Goal: Book appointment/travel/reservation

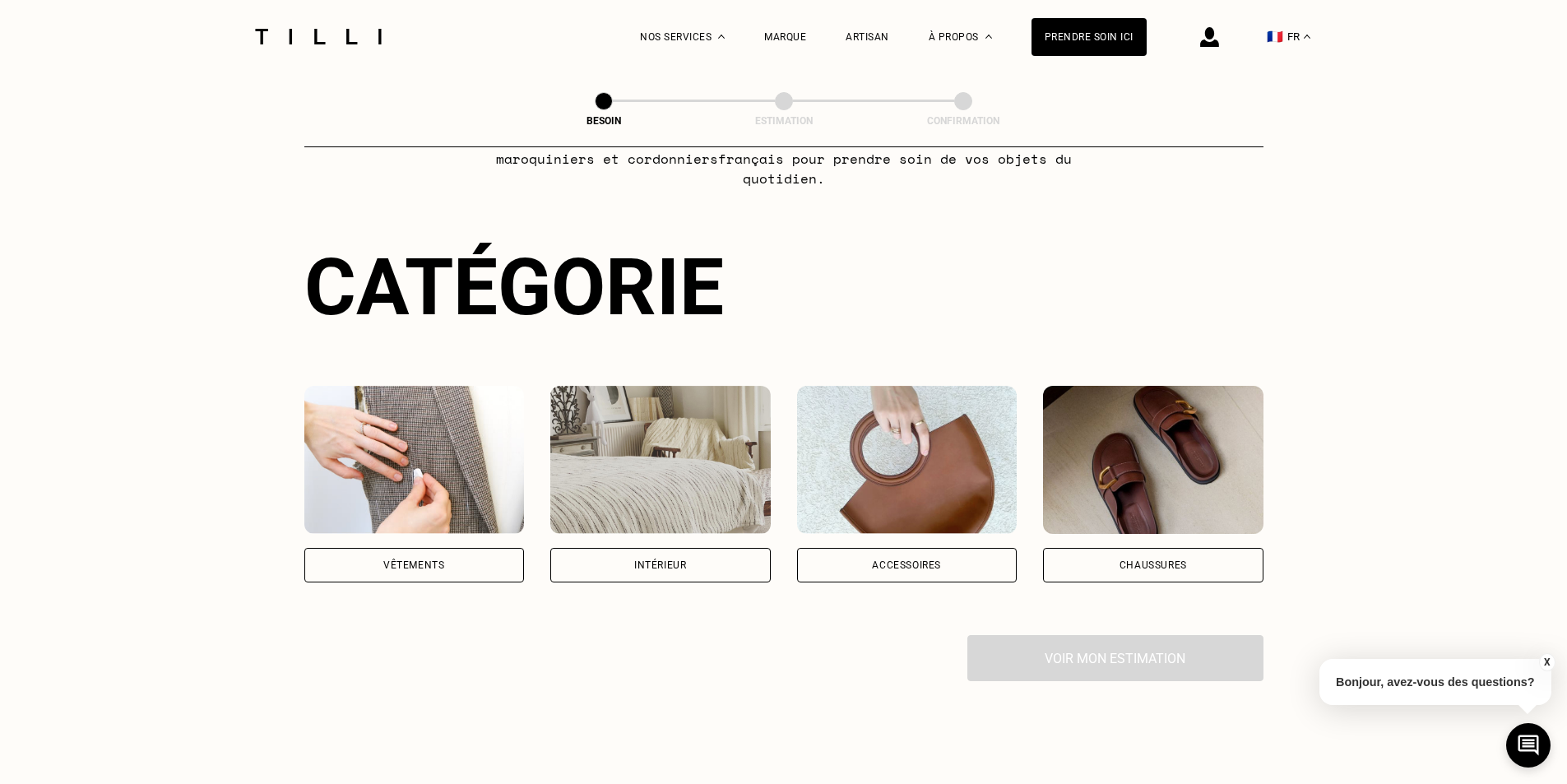
scroll to position [164, 0]
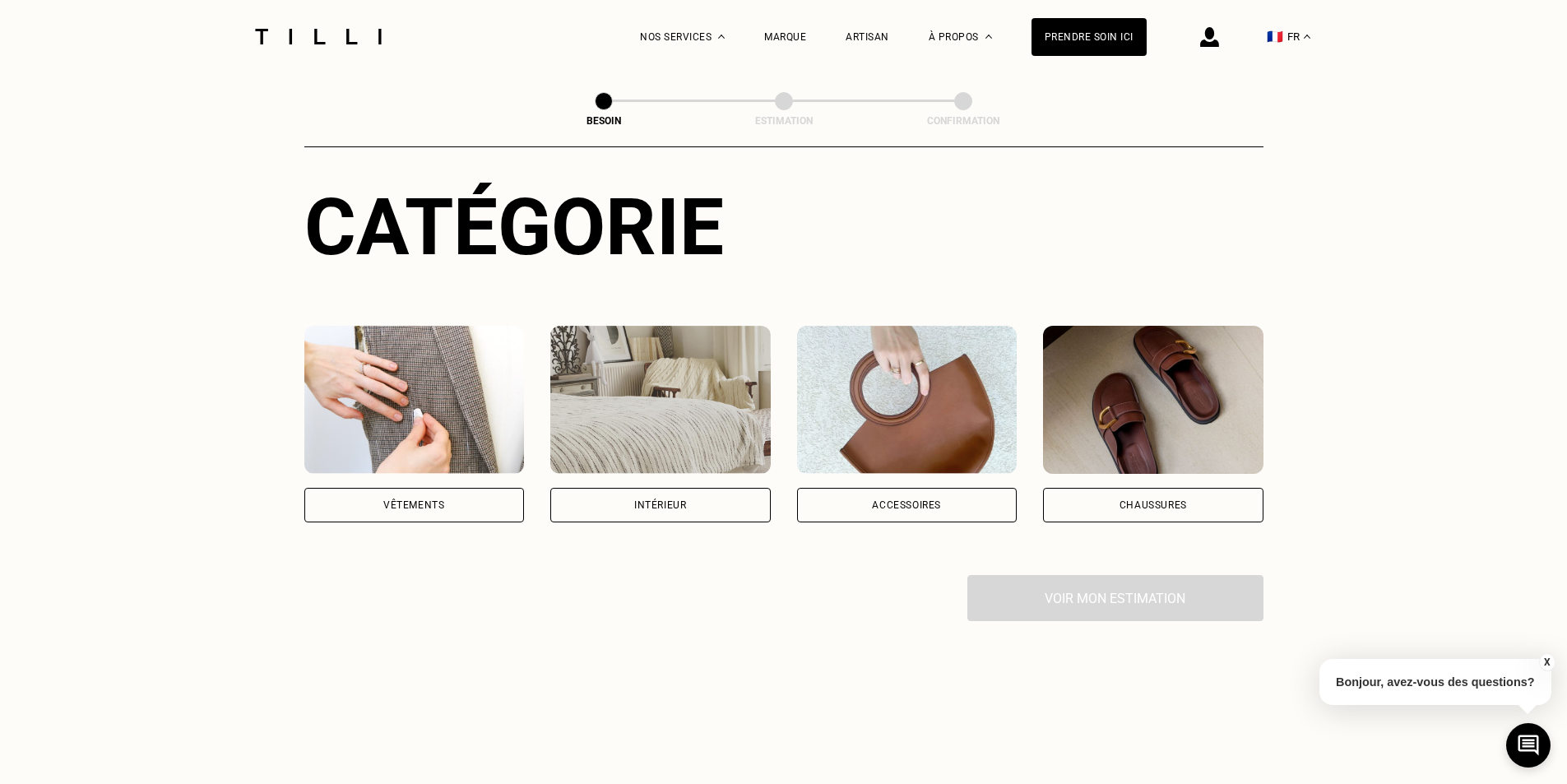
click at [422, 500] on div "Vêtements" at bounding box center [413, 504] width 61 height 10
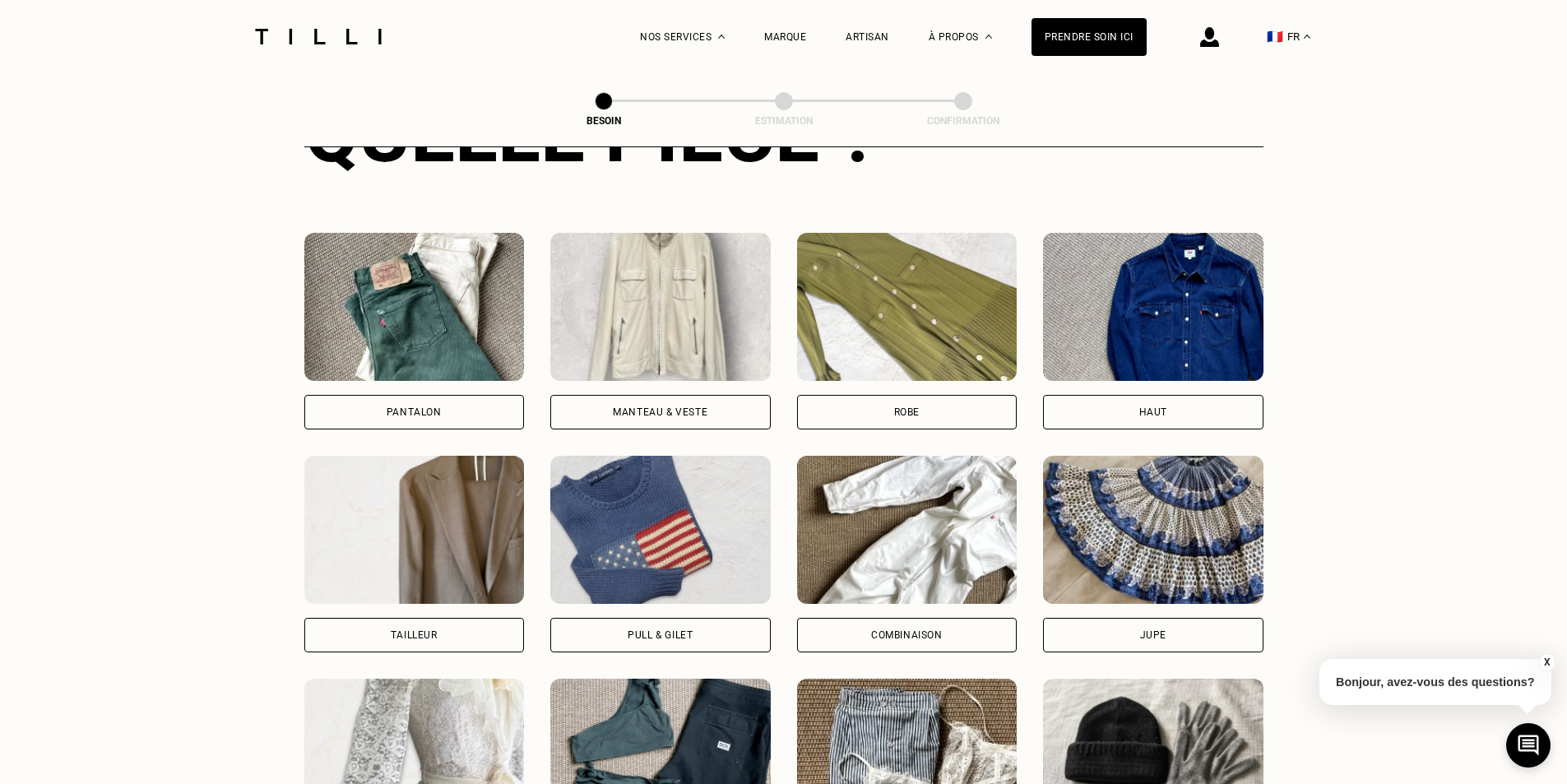
scroll to position [745, 0]
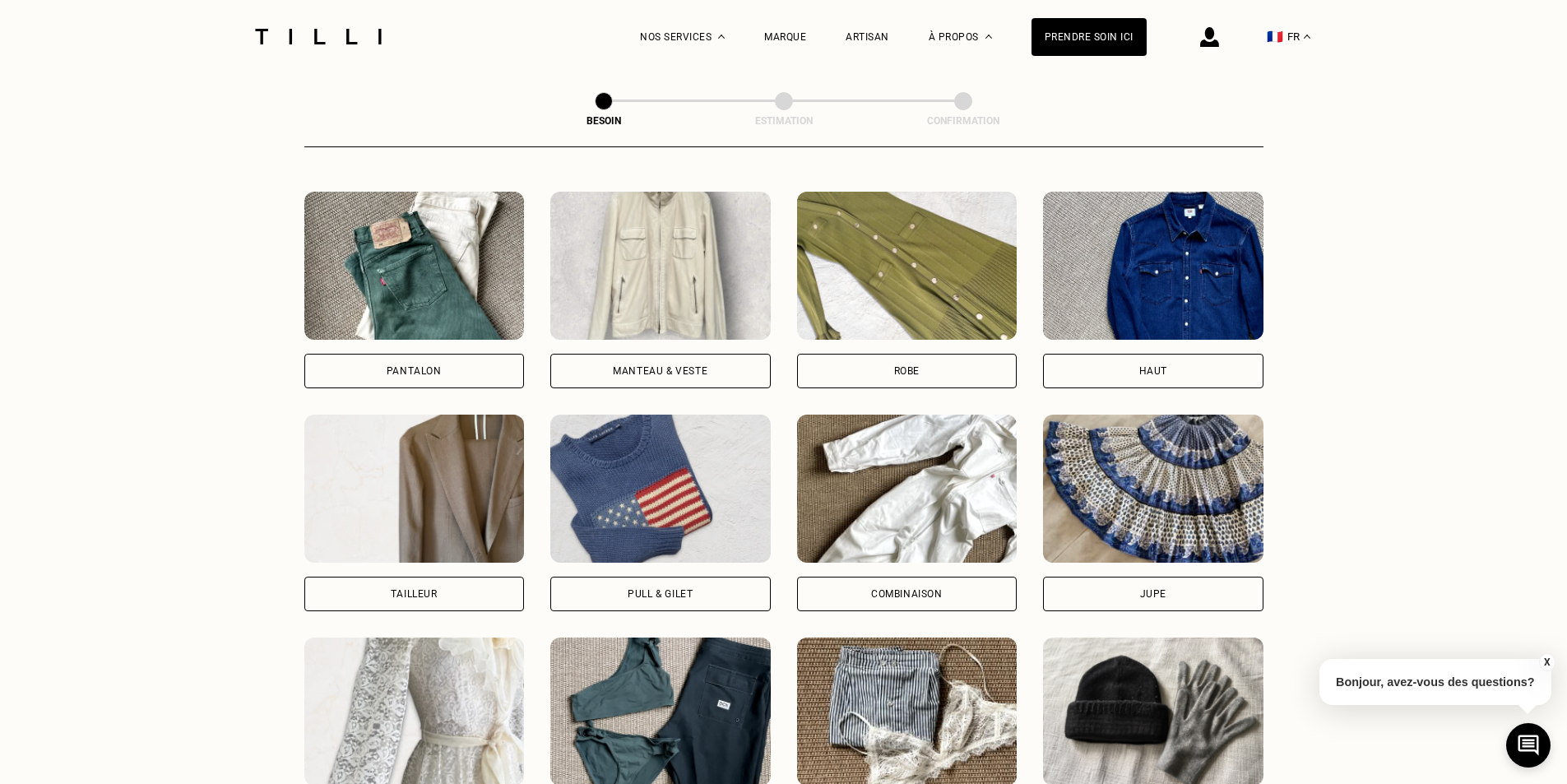
click at [372, 364] on div "Pantalon" at bounding box center [414, 371] width 220 height 35
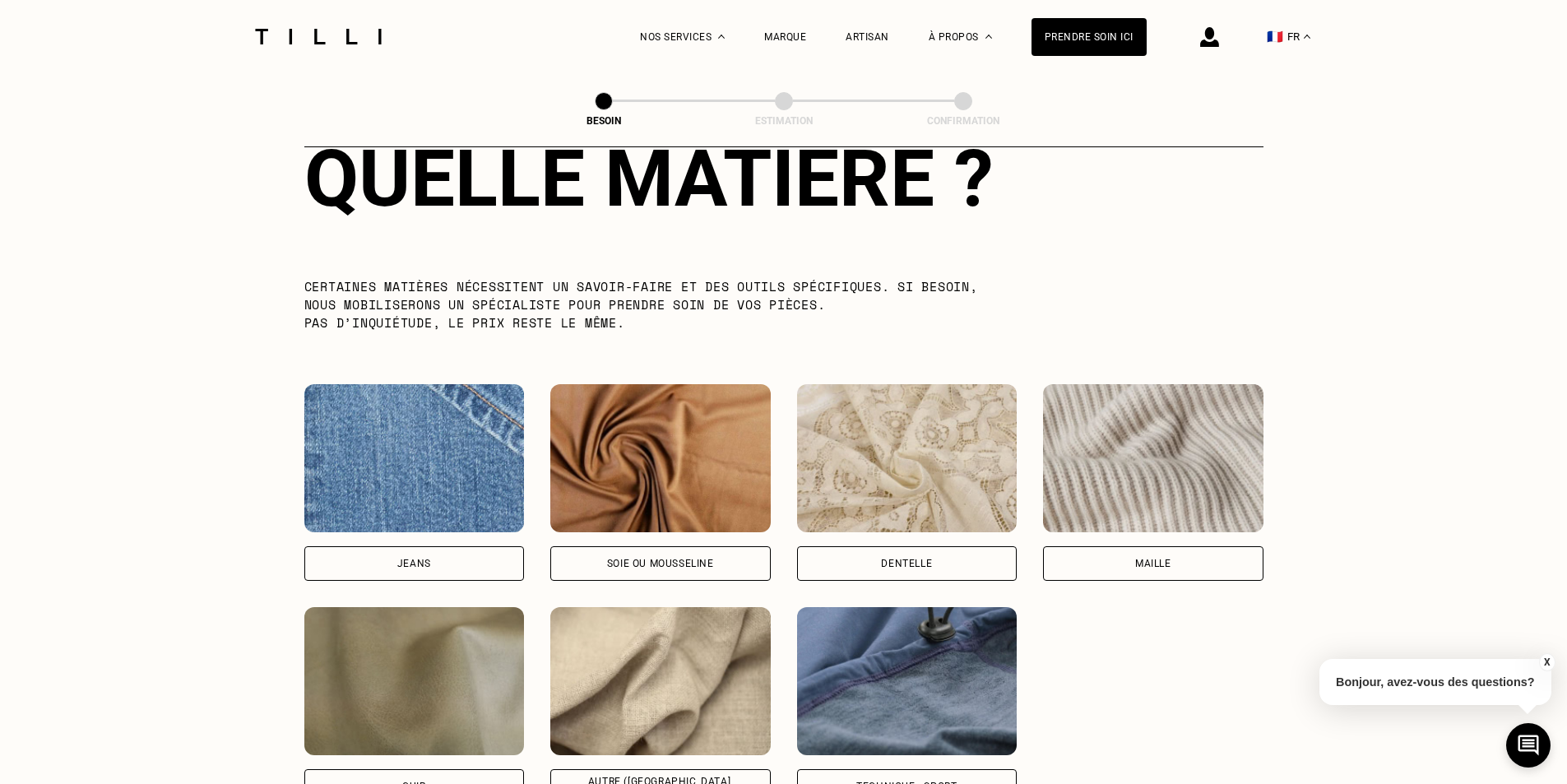
scroll to position [1597, 0]
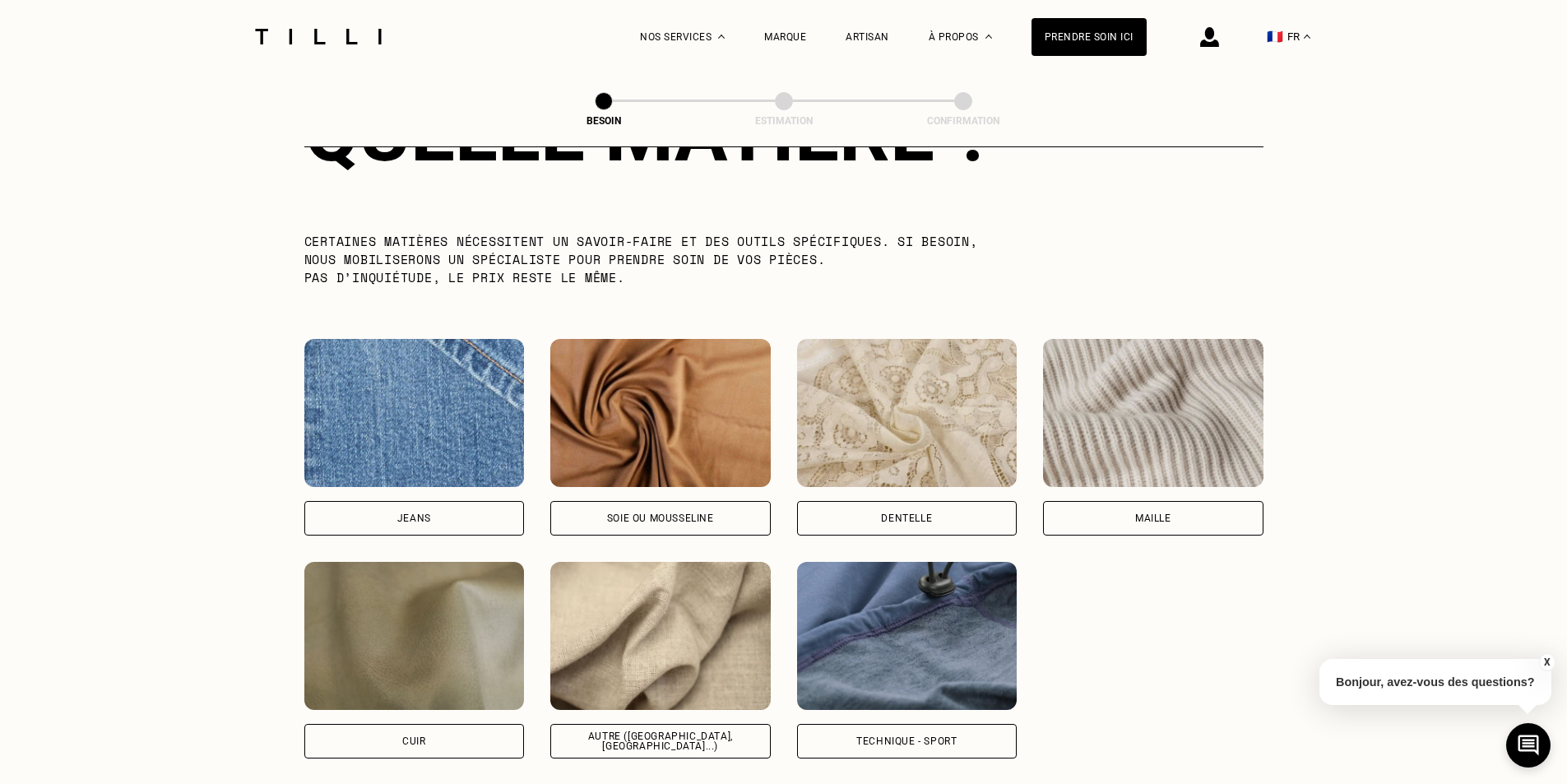
click at [351, 504] on div "Jeans" at bounding box center [414, 518] width 220 height 35
select select "FR"
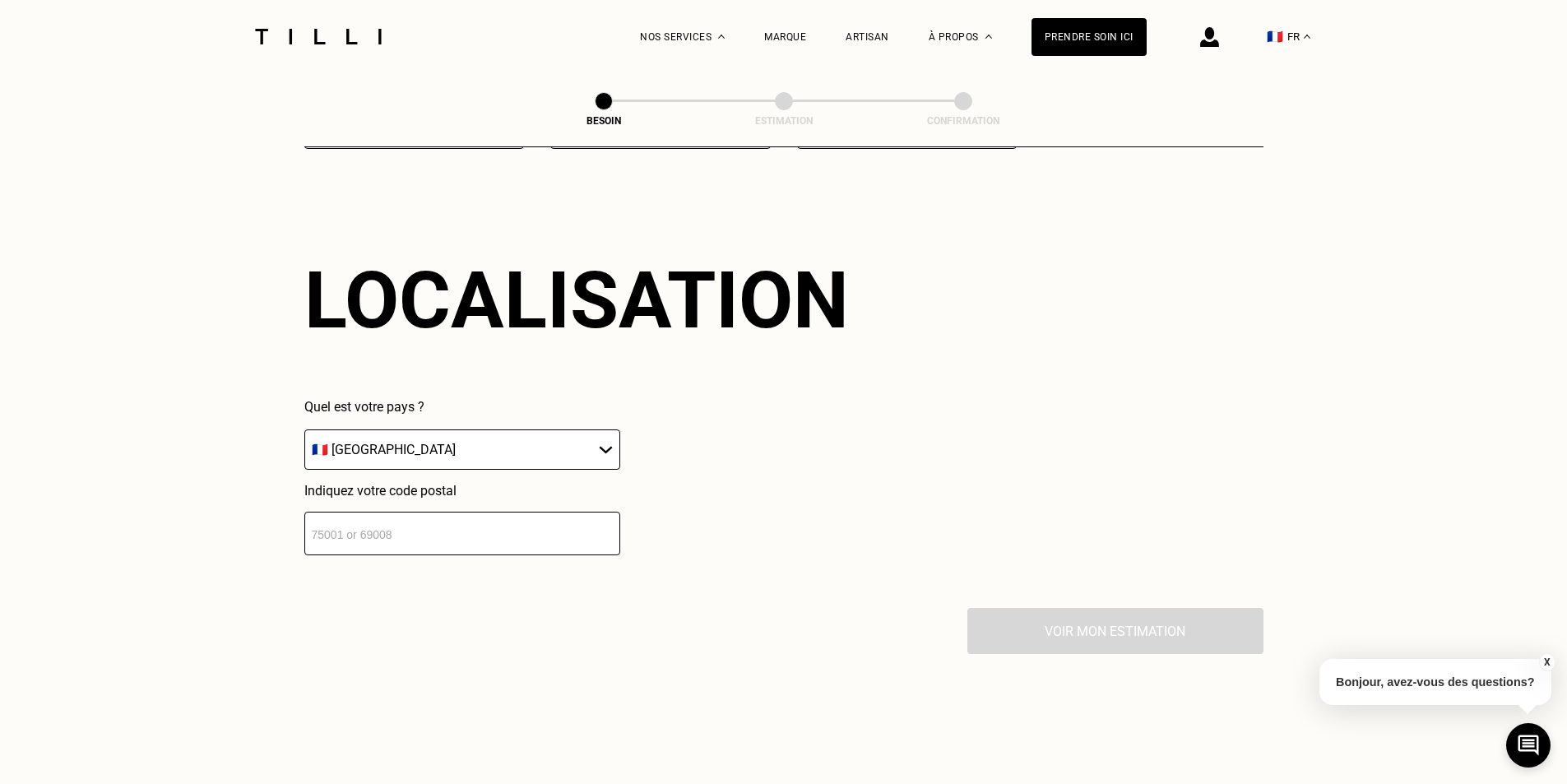
scroll to position [2211, 0]
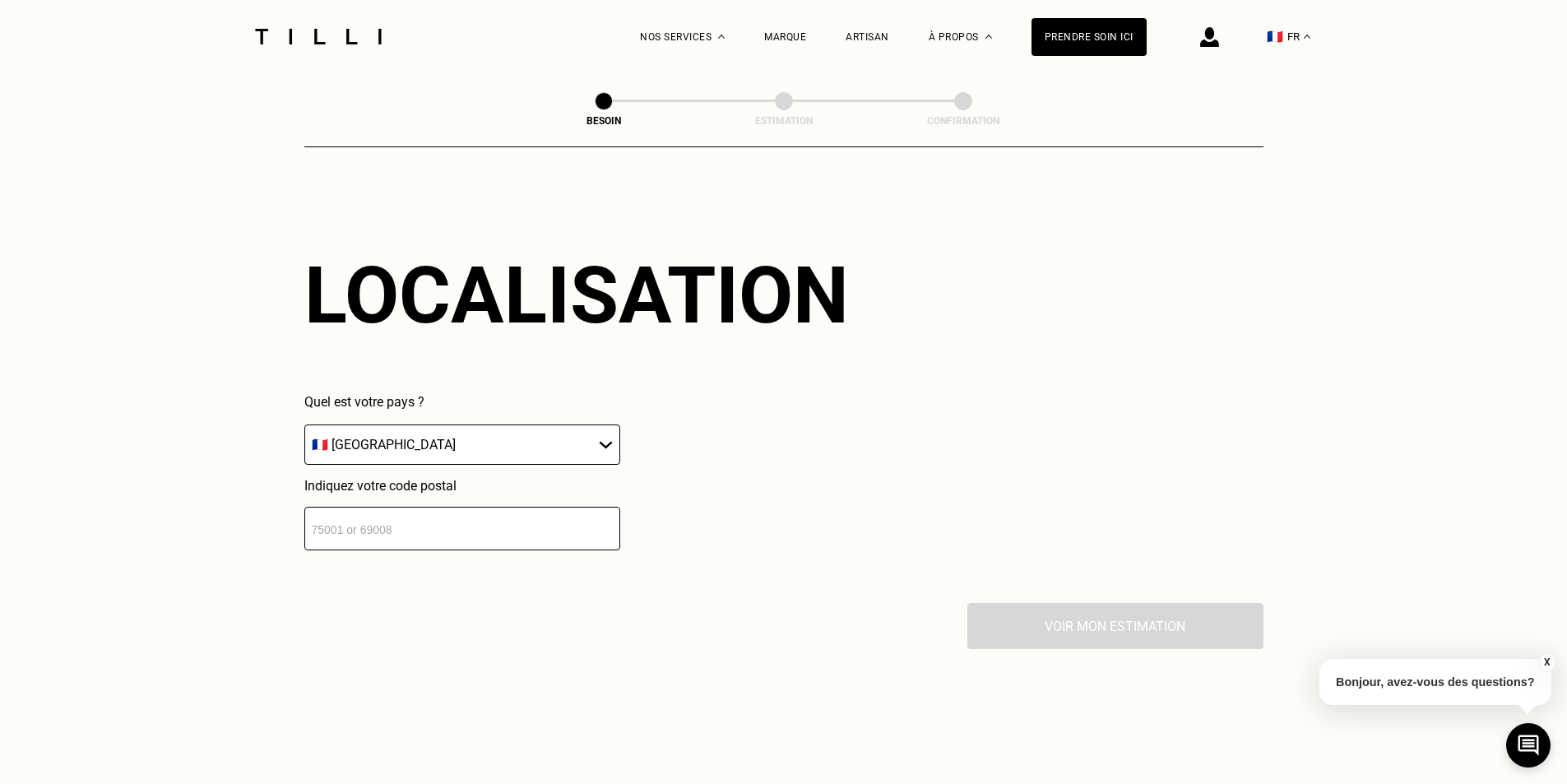
click at [375, 522] on input "number" at bounding box center [462, 527] width 316 height 43
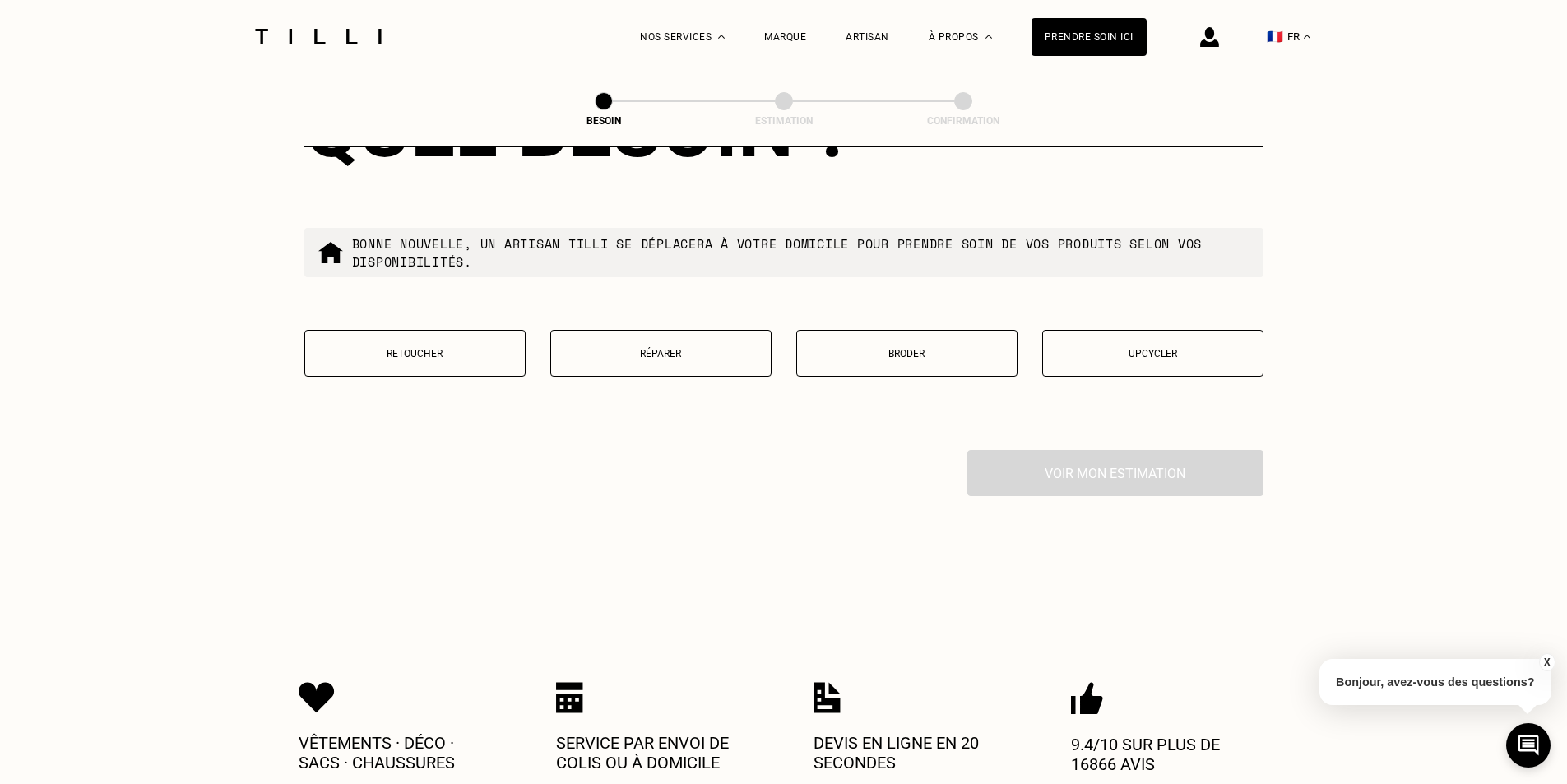
scroll to position [2783, 0]
type input "69002"
click at [701, 347] on p "Réparer" at bounding box center [660, 353] width 203 height 12
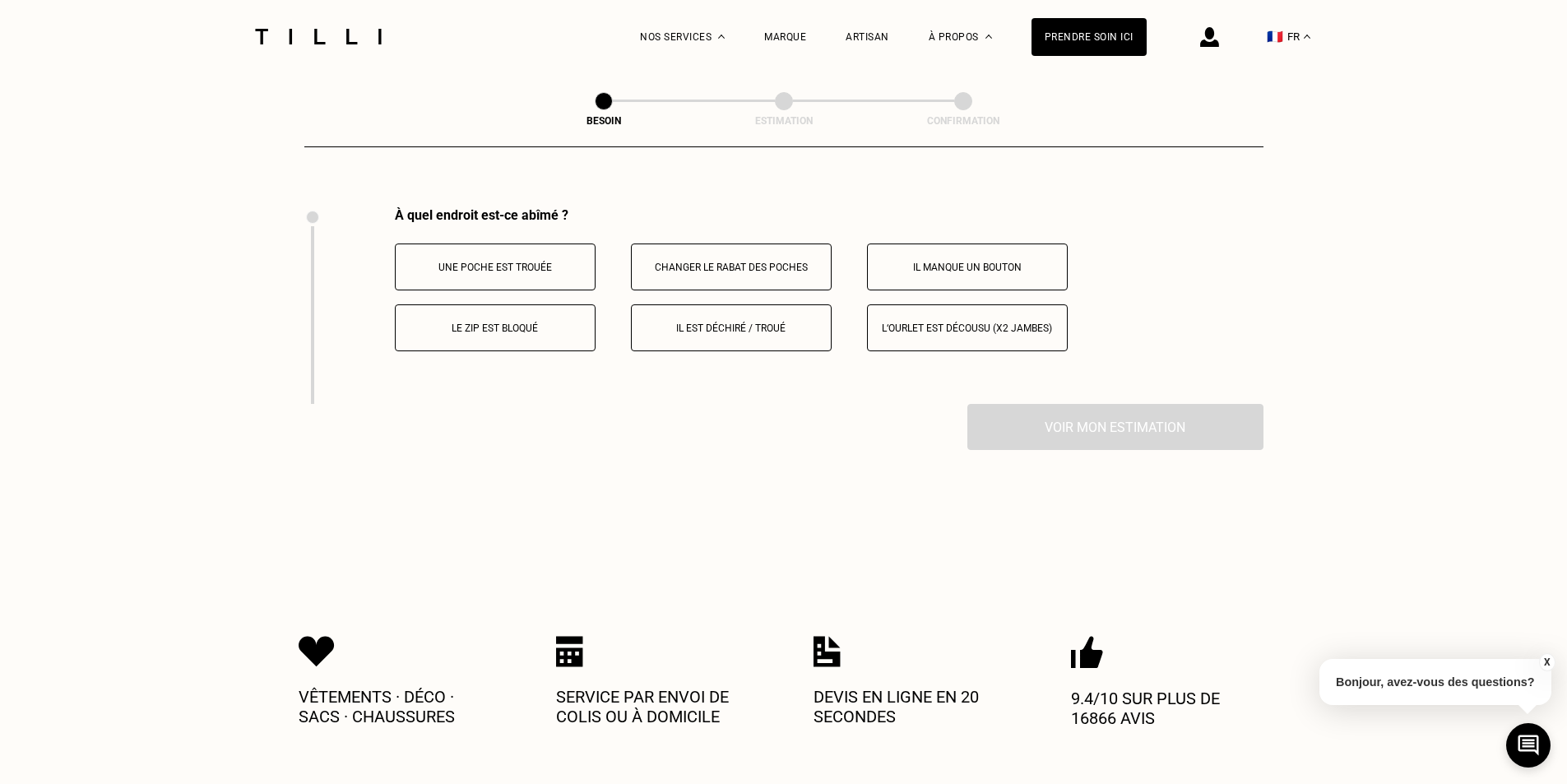
scroll to position [3041, 0]
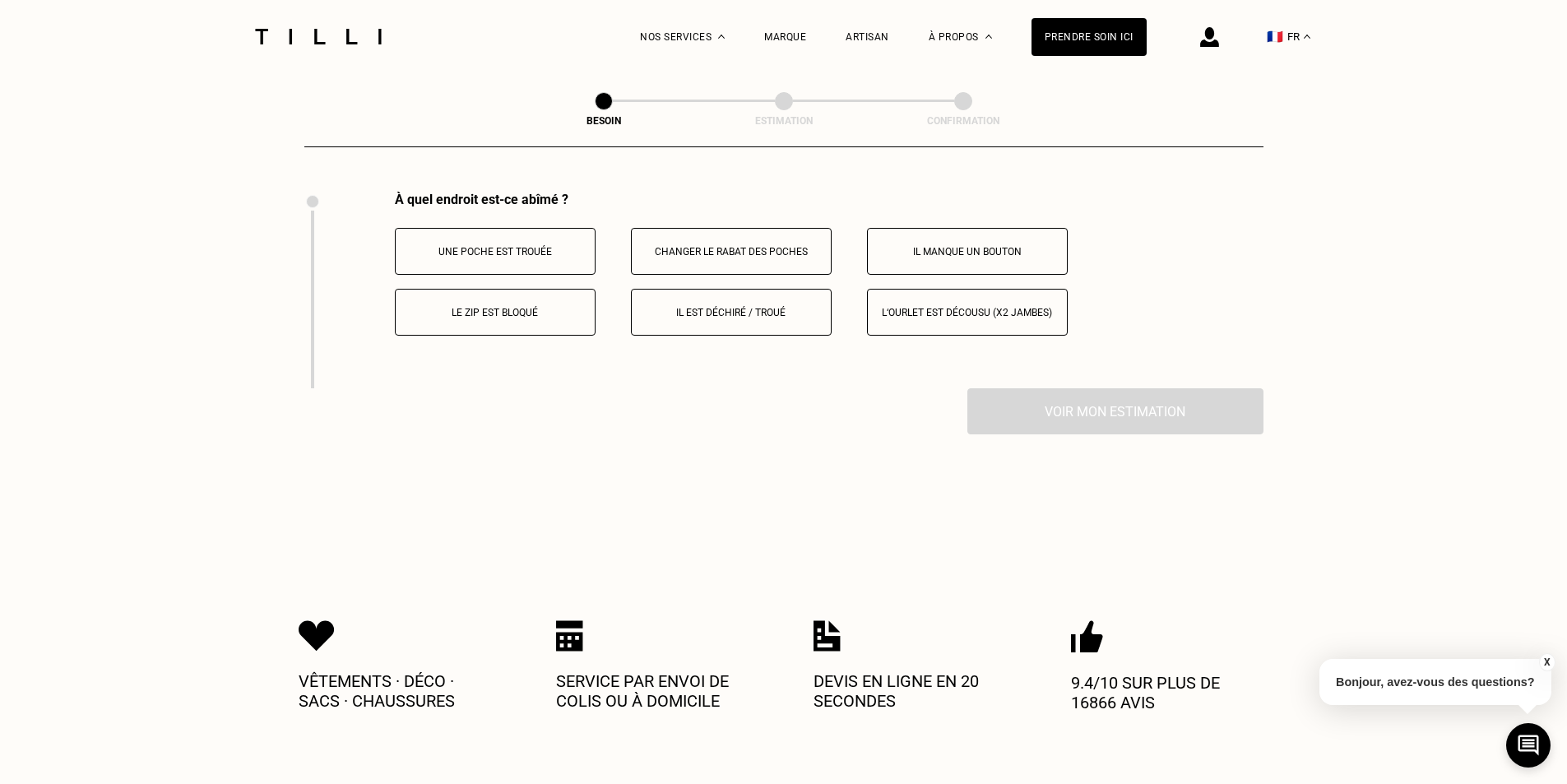
click at [468, 312] on button "Le zip est bloqué" at bounding box center [495, 311] width 201 height 47
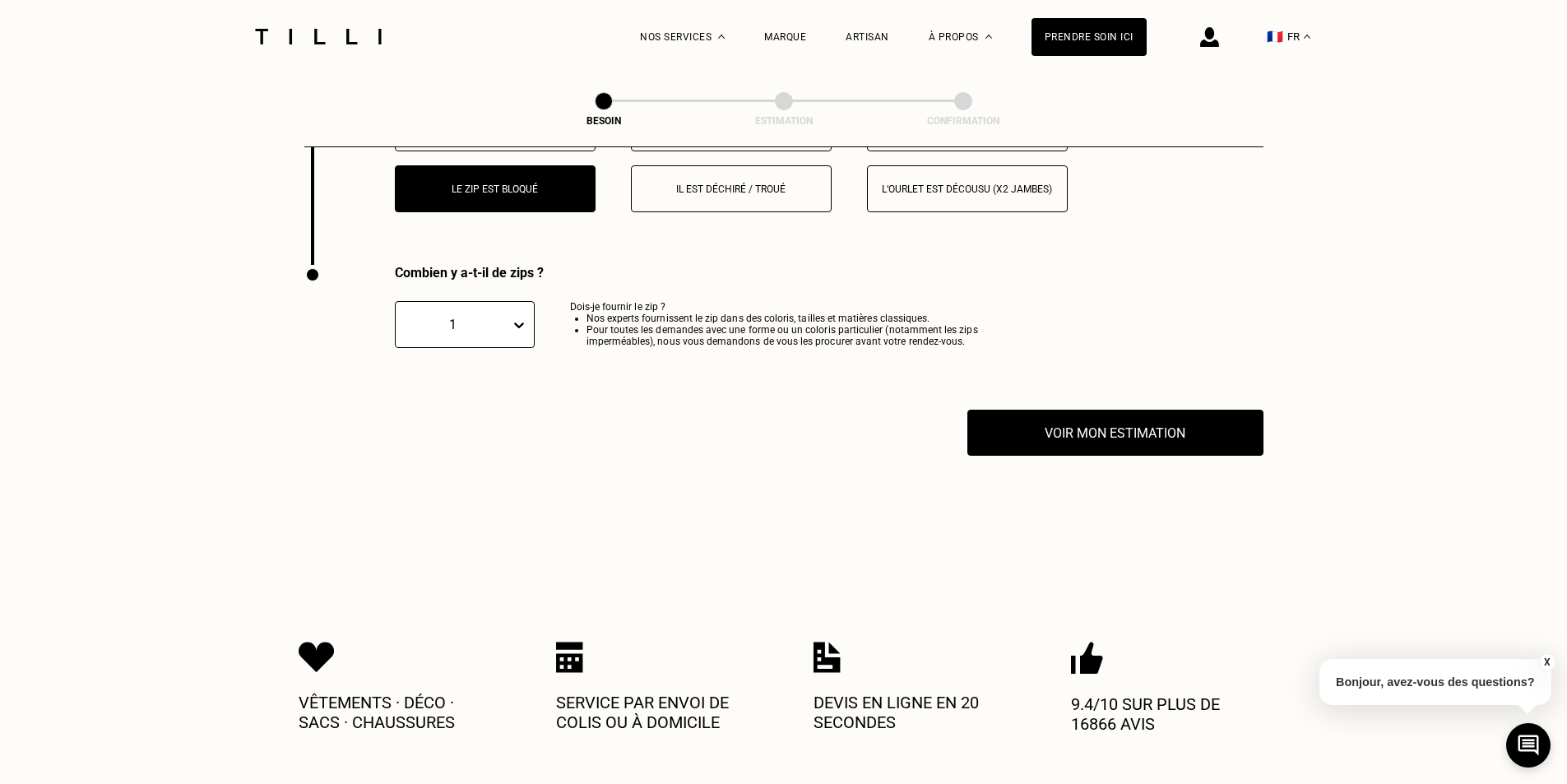
scroll to position [3155, 0]
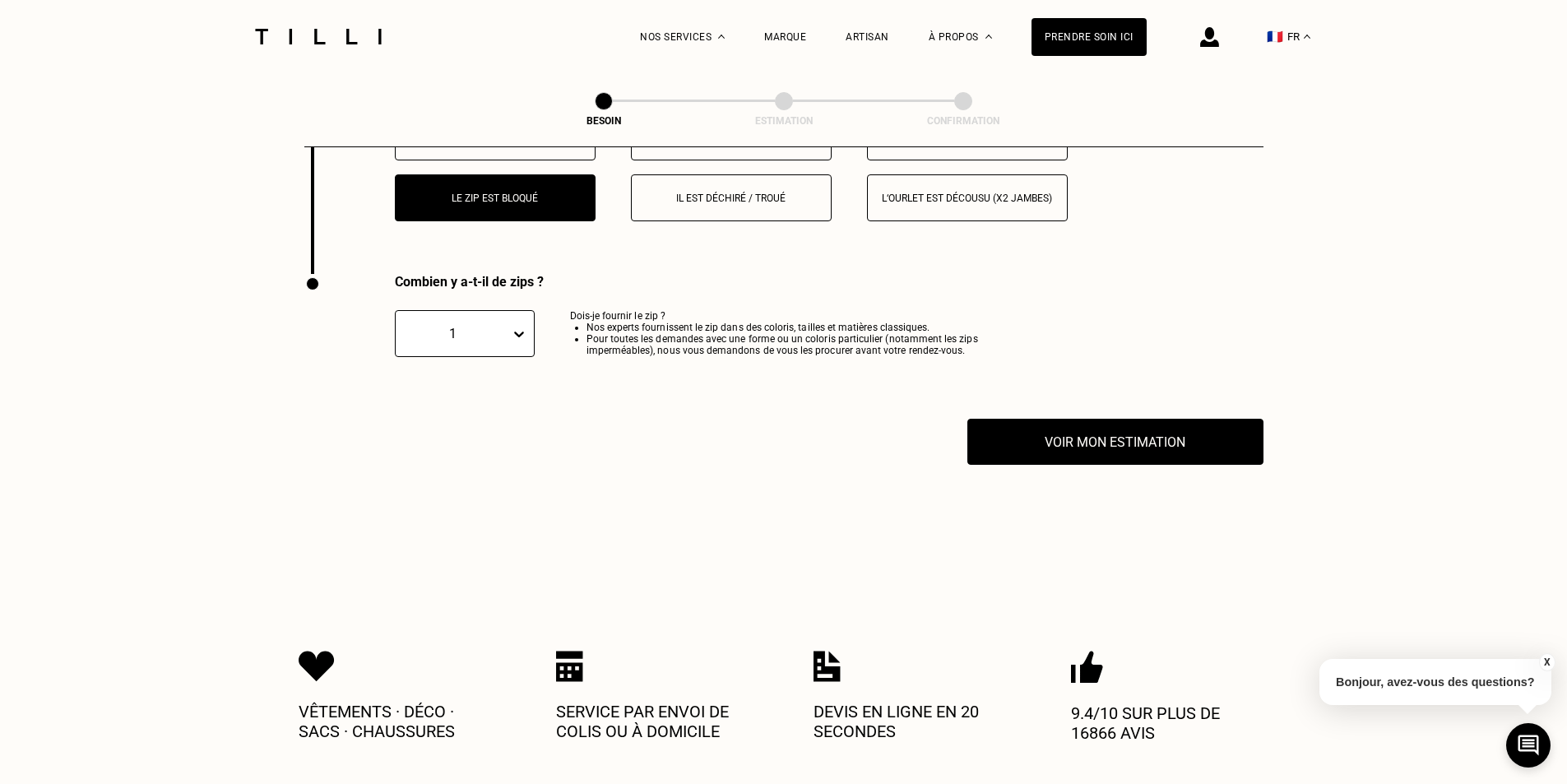
click at [428, 329] on div "1" at bounding box center [453, 333] width 98 height 15
click at [461, 410] on div "2" at bounding box center [464, 422] width 139 height 31
click at [379, 419] on div "Voir mon estimation" at bounding box center [784, 442] width 959 height 46
click at [1097, 436] on button "Voir mon estimation" at bounding box center [1115, 441] width 326 height 51
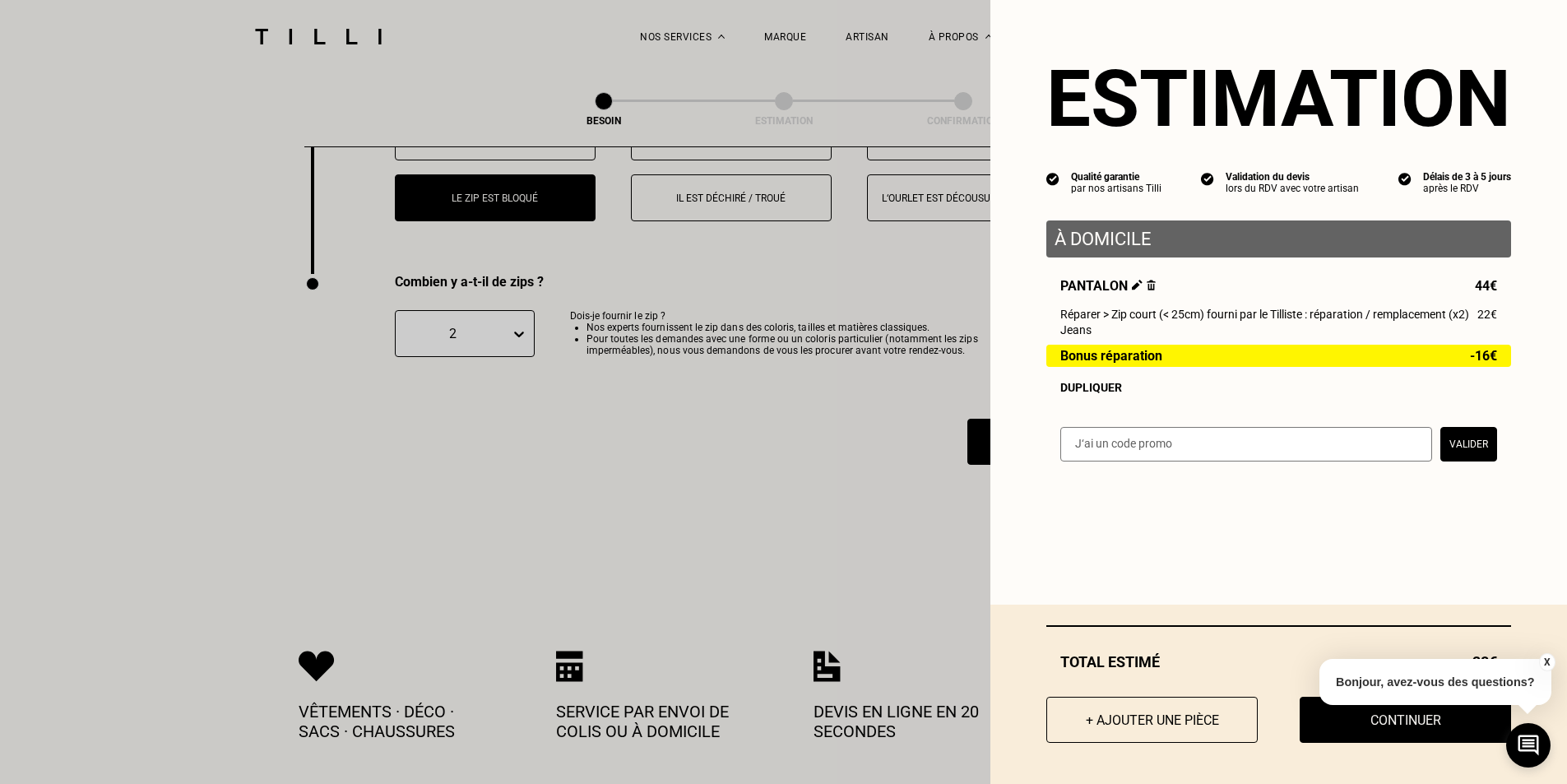
click at [1545, 666] on button "X" at bounding box center [1546, 661] width 16 height 18
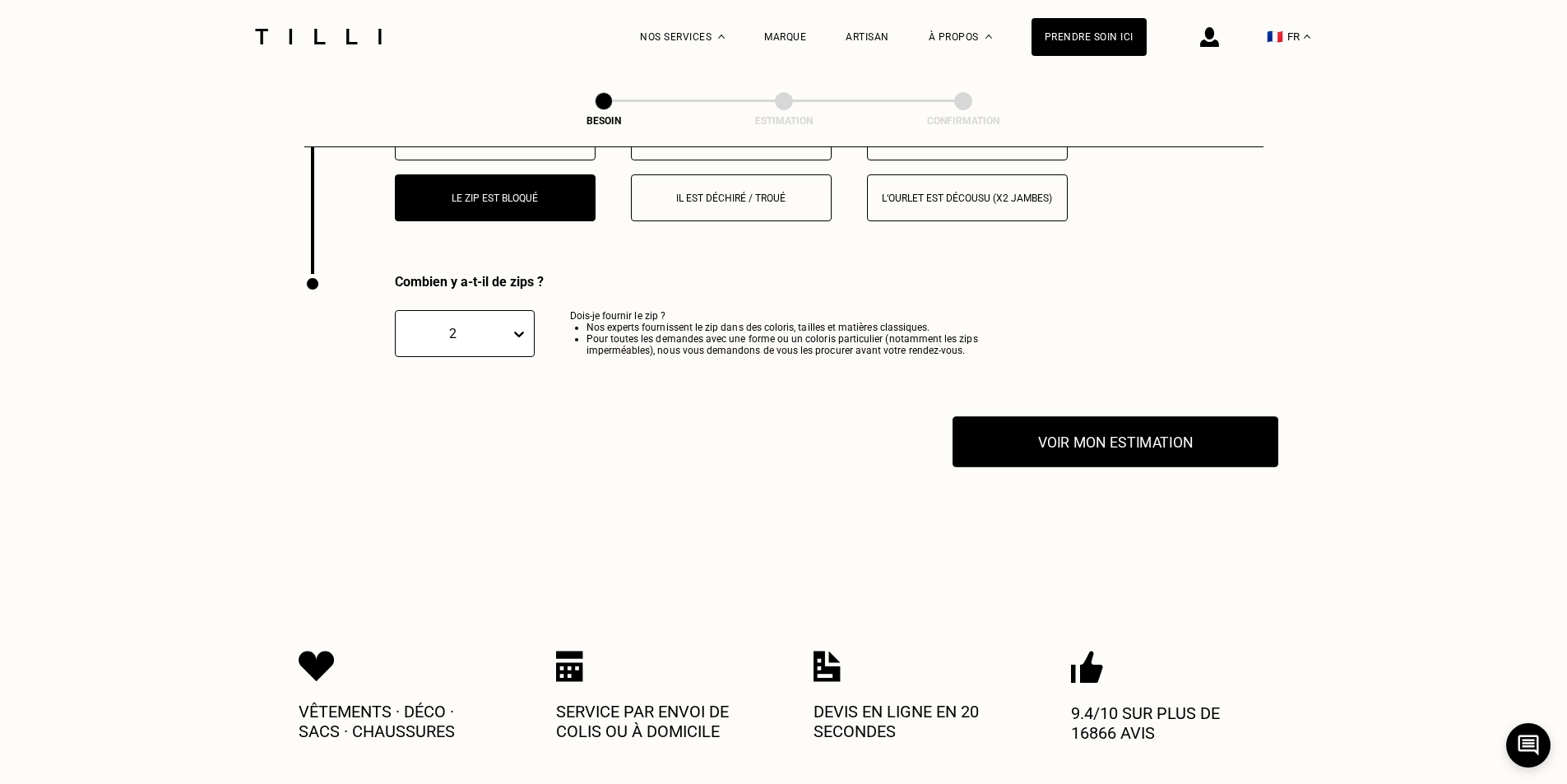
click at [1041, 420] on button "Voir mon estimation" at bounding box center [1115, 441] width 326 height 51
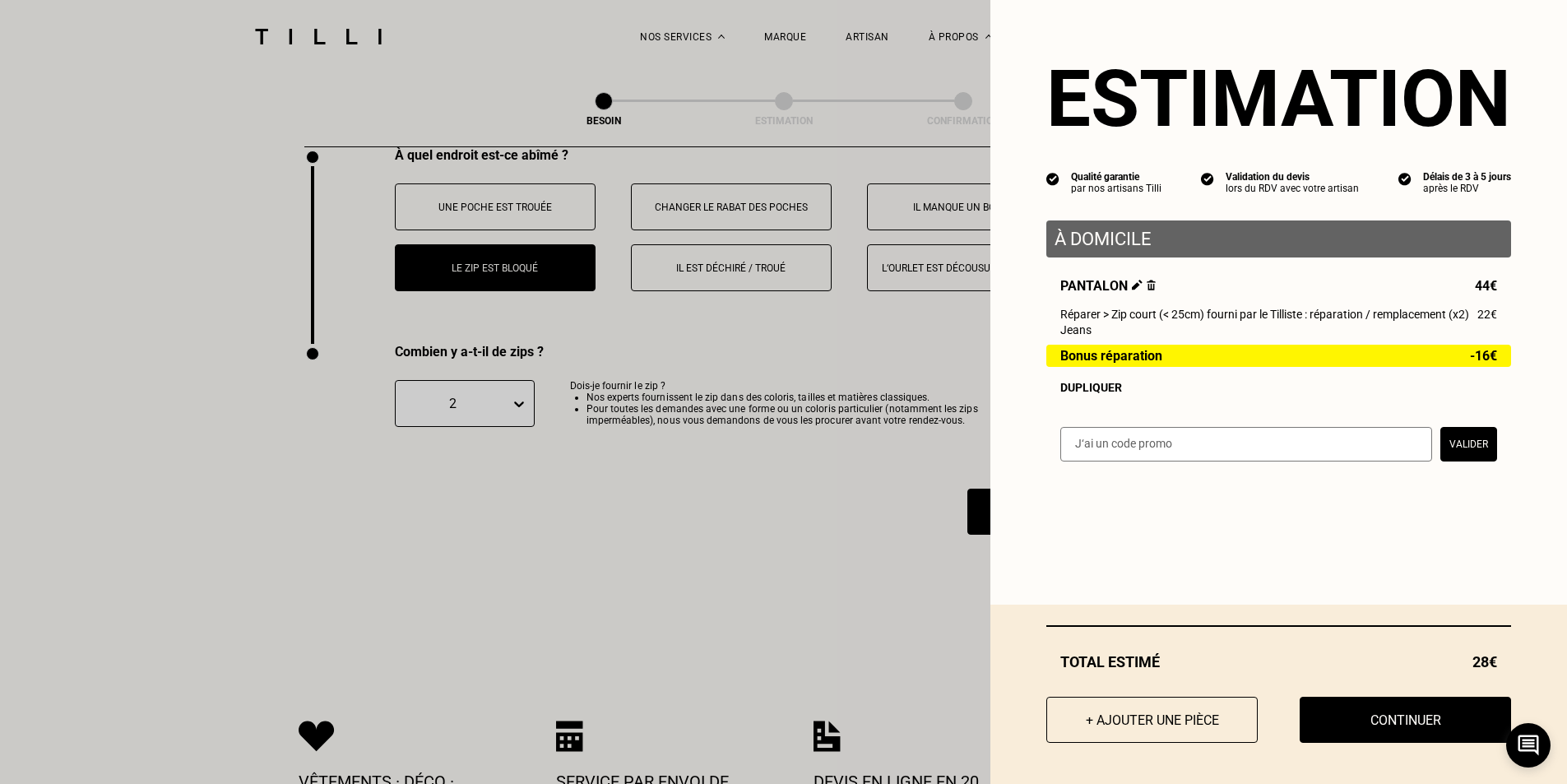
scroll to position [3074, 0]
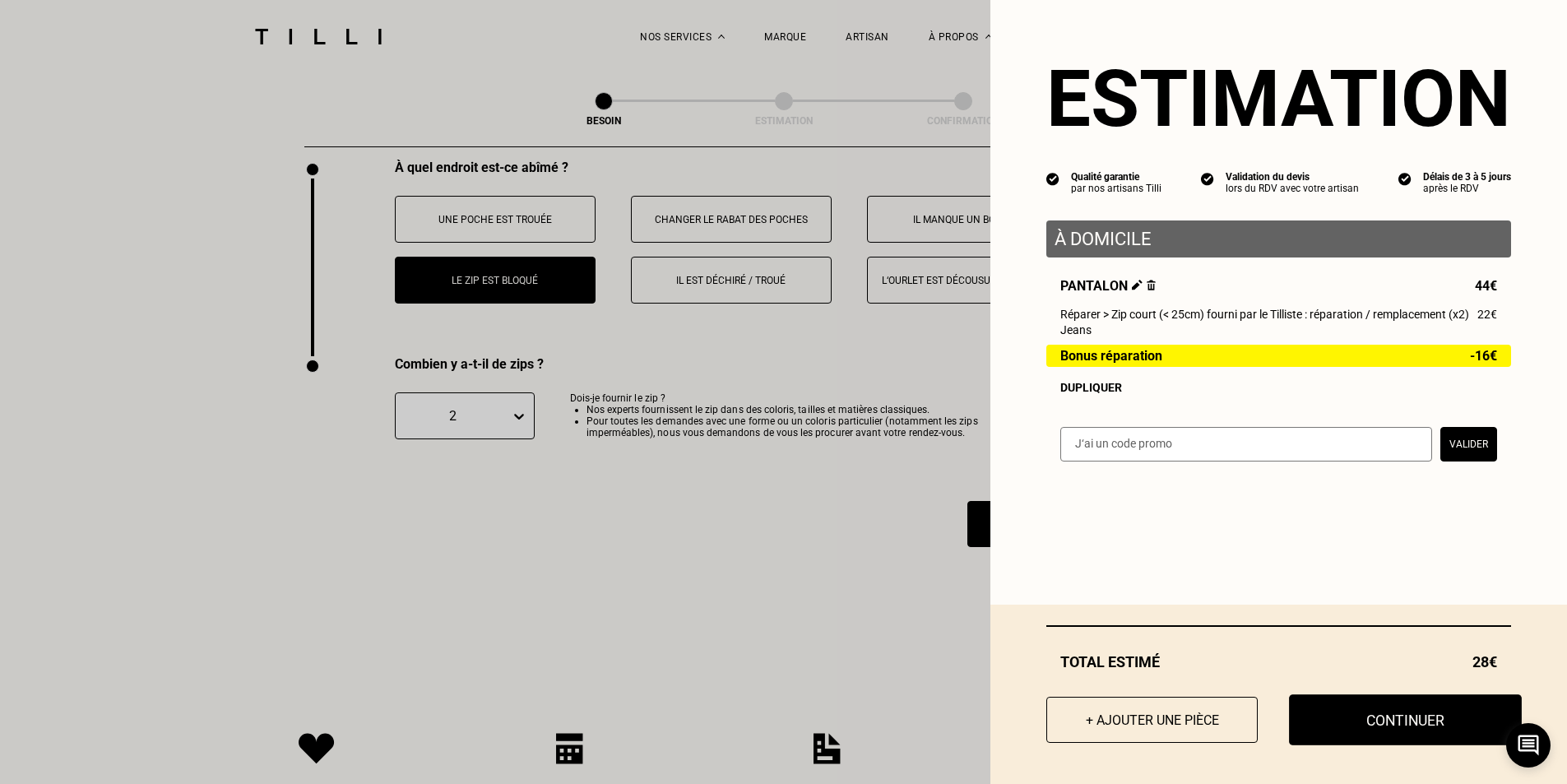
click at [1342, 708] on button "Continuer" at bounding box center [1405, 719] width 233 height 51
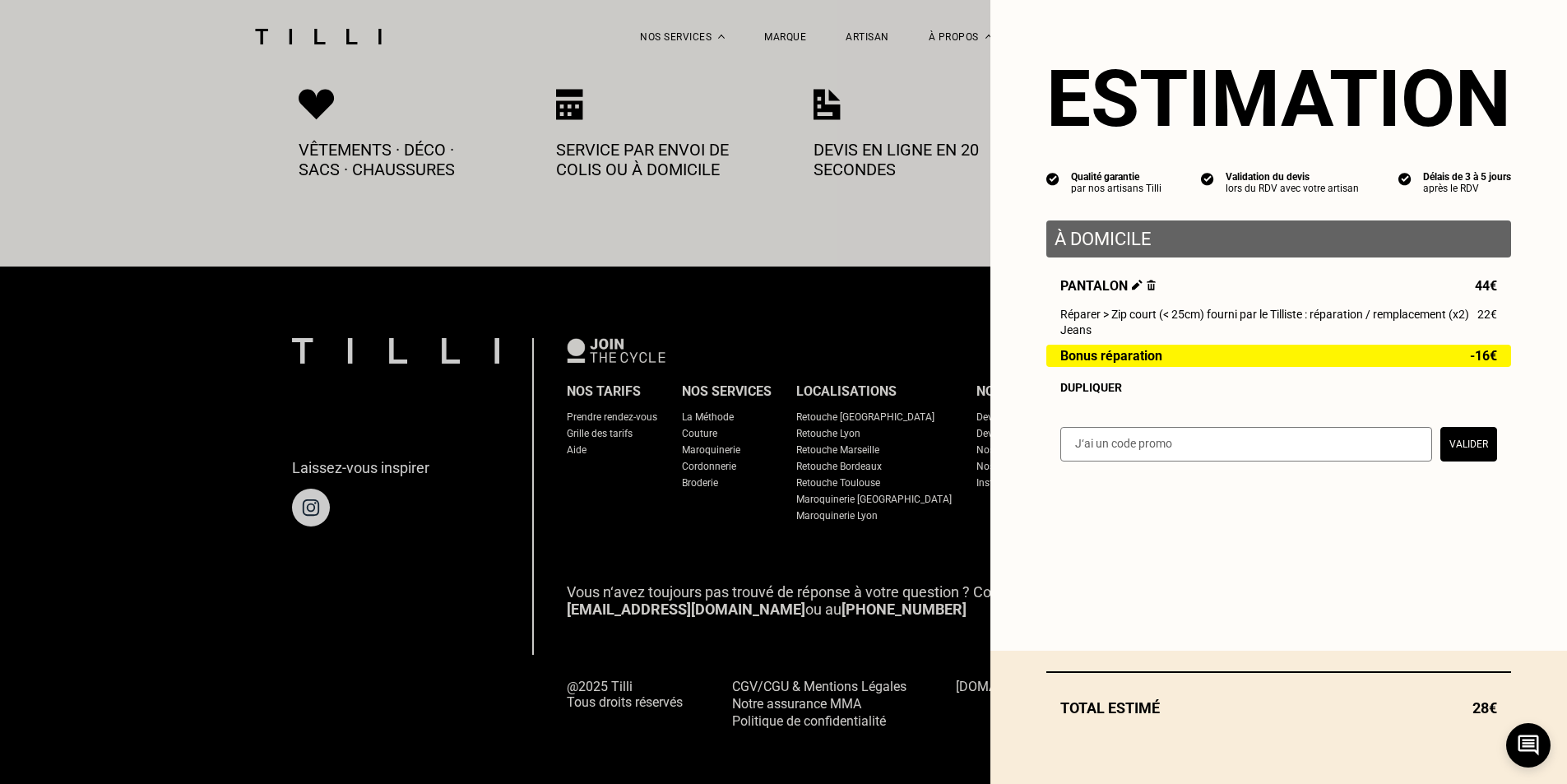
select select "FR"
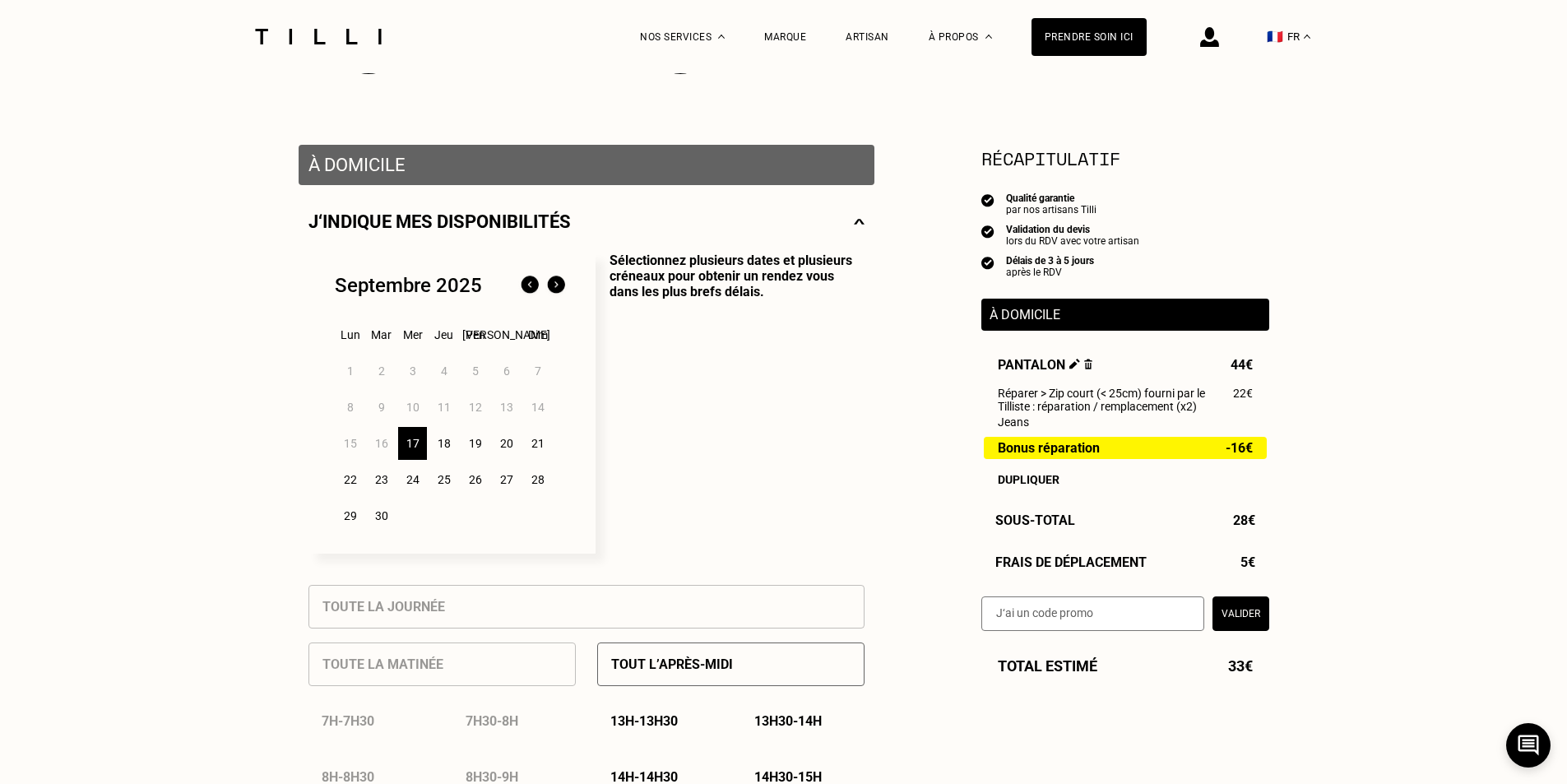
scroll to position [247, 0]
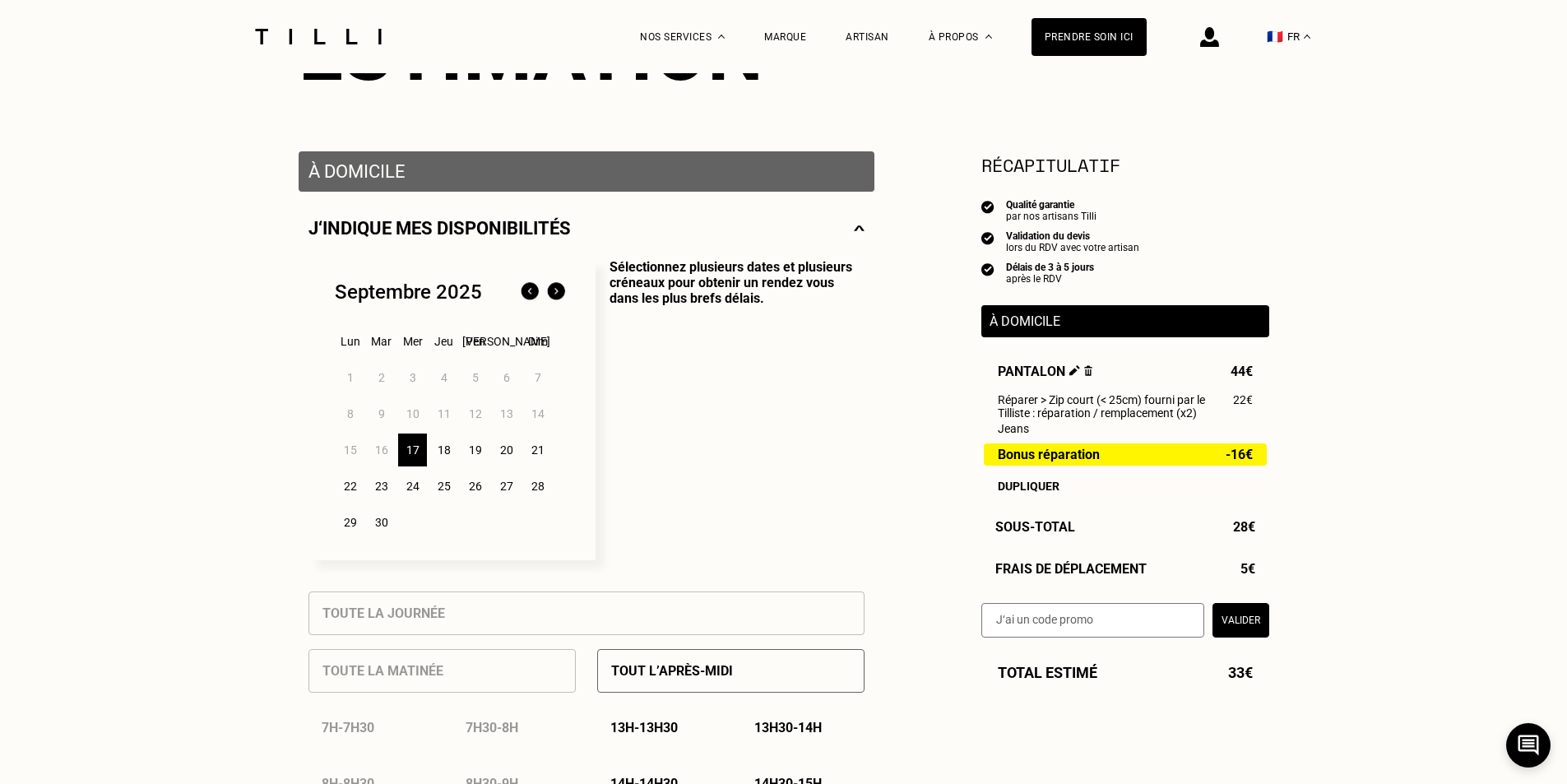
click at [508, 451] on div "20" at bounding box center [507, 450] width 29 height 33
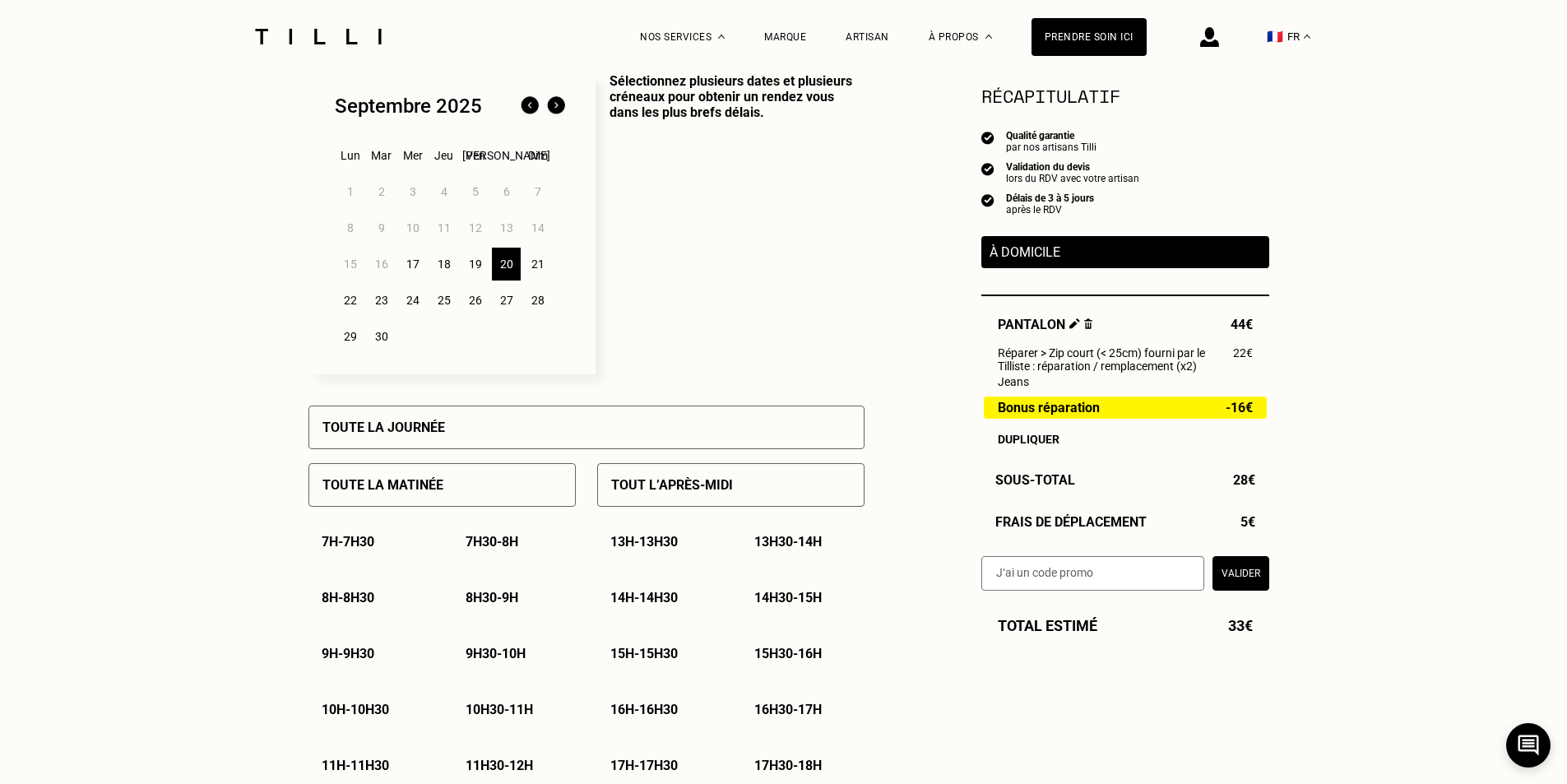
scroll to position [411, 0]
